Goal: Transaction & Acquisition: Purchase product/service

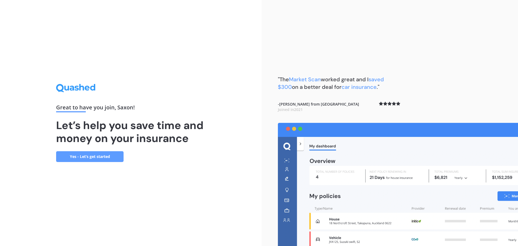
click at [105, 156] on link "Yes - Let’s get started" at bounding box center [90, 156] width 68 height 11
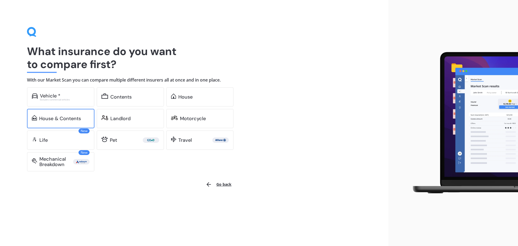
click at [78, 114] on div "House & Contents" at bounding box center [61, 118] width 68 height 19
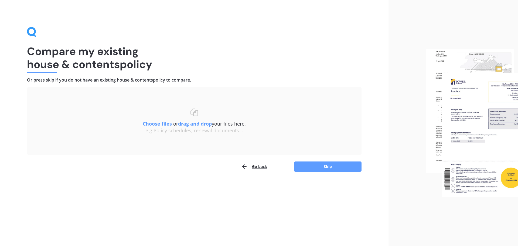
click at [252, 167] on button "Go back" at bounding box center [254, 166] width 26 height 11
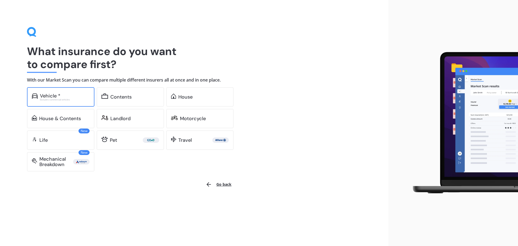
click at [66, 96] on div "Vehicle *" at bounding box center [65, 95] width 50 height 5
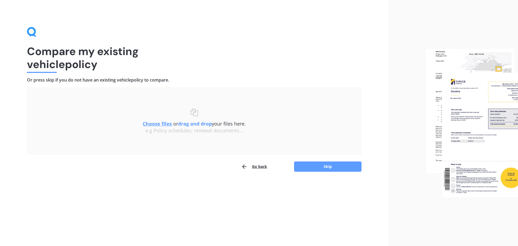
click at [252, 164] on button "Go back" at bounding box center [254, 166] width 26 height 11
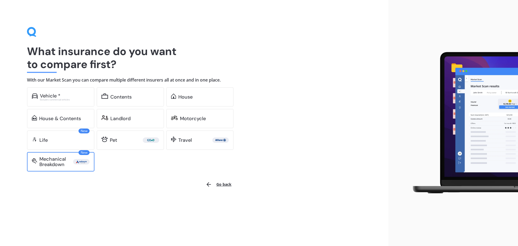
click at [80, 161] on img at bounding box center [81, 161] width 14 height 5
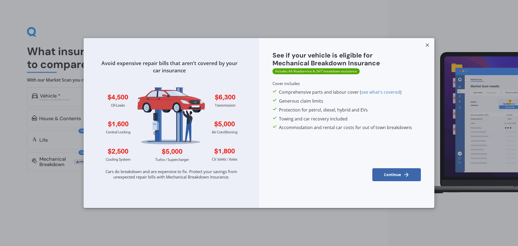
click at [411, 177] on button "Continue" at bounding box center [397, 174] width 49 height 13
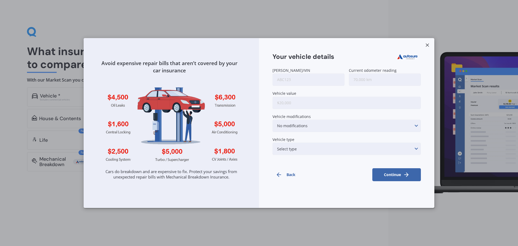
click at [328, 83] on input "Rego/VIN" at bounding box center [309, 79] width 72 height 12
type input "O"
type input "AOKI"
click at [363, 83] on input "Current odometer reading" at bounding box center [385, 79] width 72 height 12
type input "128,000"
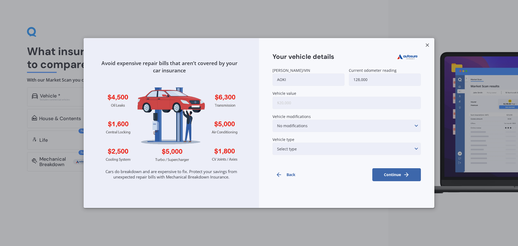
click at [354, 98] on input "Vehicle value" at bounding box center [347, 103] width 149 height 12
type input "$16,000"
click at [329, 124] on div "No modifications Suspension modifications Air intake/air filter/intake ducting …" at bounding box center [347, 126] width 149 height 12
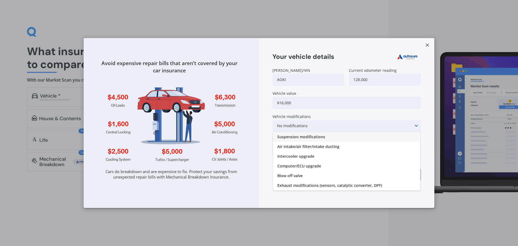
click at [321, 126] on div "No modifications Suspension modifications Air intake/air filter/intake ducting …" at bounding box center [347, 126] width 149 height 12
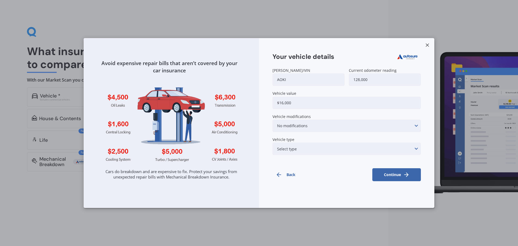
click at [309, 128] on div "No modifications Suspension modifications Air intake/air filter/intake ducting …" at bounding box center [347, 126] width 149 height 12
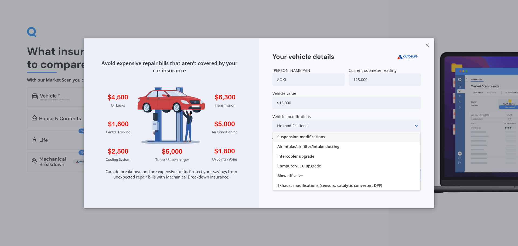
click at [309, 124] on div "No modifications Suspension modifications Air intake/air filter/intake ducting …" at bounding box center [347, 126] width 149 height 12
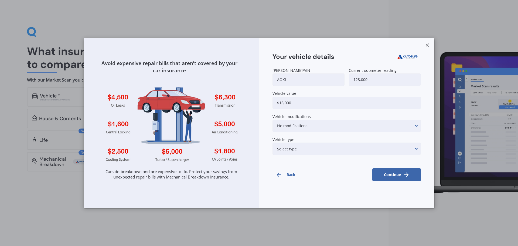
click at [304, 146] on div "Select type None of the below Electric Hybrid Turbo/Supercharged or Rotary" at bounding box center [347, 149] width 149 height 12
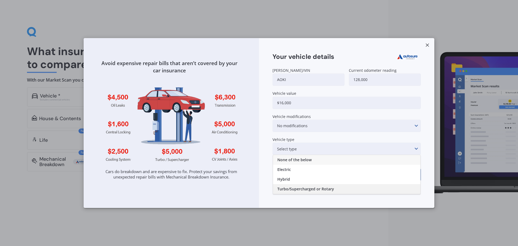
click at [294, 189] on span "Turbo/Supercharged or Rotary" at bounding box center [306, 189] width 57 height 4
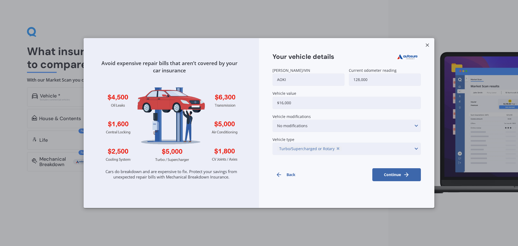
click at [390, 178] on button "Continue" at bounding box center [397, 174] width 49 height 13
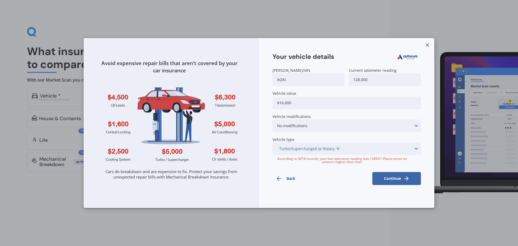
drag, startPoint x: 367, startPoint y: 80, endPoint x: 358, endPoint y: 77, distance: 9.8
click at [358, 77] on input "128,000" at bounding box center [385, 79] width 72 height 12
type input "129,000"
click at [390, 179] on button "Continue" at bounding box center [397, 178] width 49 height 13
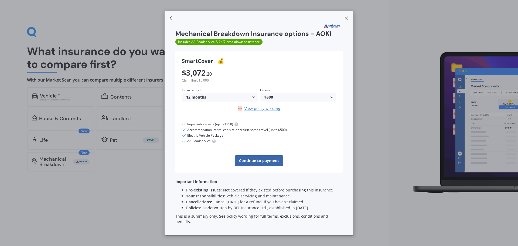
click at [280, 99] on div "$500" at bounding box center [297, 97] width 65 height 4
click at [279, 99] on div "$500" at bounding box center [297, 97] width 65 height 4
click at [223, 99] on div "12 months" at bounding box center [218, 97] width 65 height 4
click at [211, 122] on div "24 months" at bounding box center [220, 118] width 76 height 10
click at [345, 21] on icon at bounding box center [346, 17] width 5 height 5
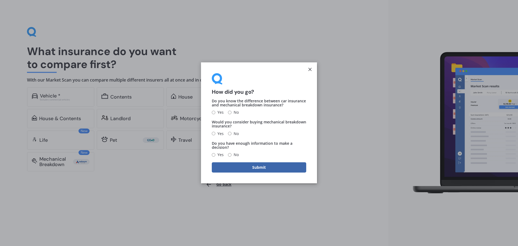
click at [312, 67] on icon at bounding box center [310, 69] width 5 height 5
